Goal: Register for event/course

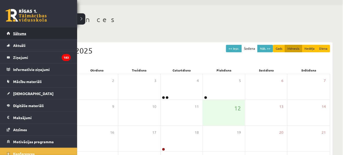
scroll to position [15, 0]
click at [14, 32] on span "Sākums" at bounding box center [19, 33] width 13 height 5
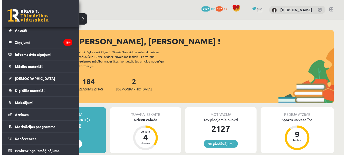
scroll to position [16, 0]
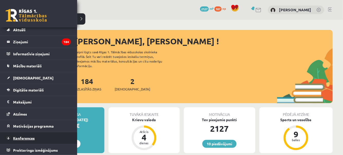
click at [18, 135] on link "Konferences" at bounding box center [39, 139] width 64 height 12
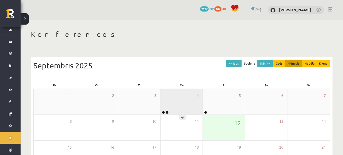
click at [183, 110] on div "4" at bounding box center [182, 102] width 42 height 26
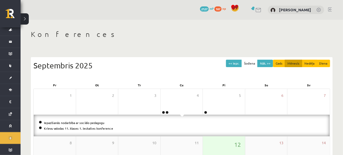
click at [229, 144] on div "12" at bounding box center [224, 150] width 42 height 26
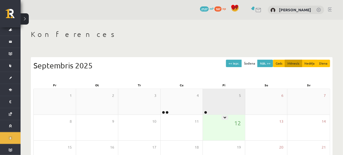
click at [235, 111] on div "5" at bounding box center [224, 102] width 42 height 26
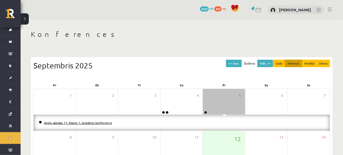
click at [60, 124] on link "Angļu valodas 11. klases 1. ieskaites konference" at bounding box center [78, 123] width 68 height 4
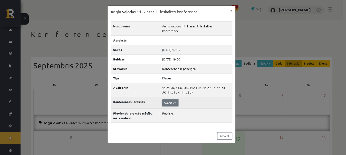
click at [169, 100] on link "Skatīties" at bounding box center [170, 103] width 16 height 7
